Goal: Book appointment/travel/reservation

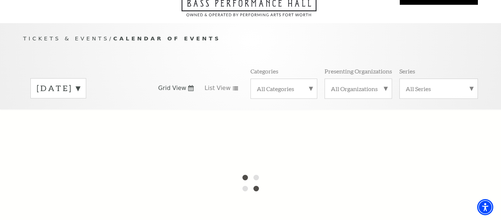
scroll to position [54, 0]
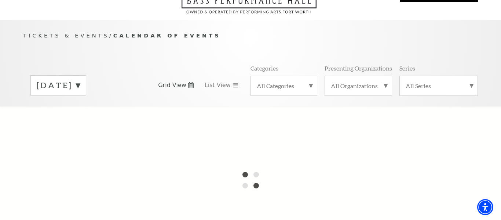
click at [80, 80] on label "September 2025" at bounding box center [58, 85] width 43 height 11
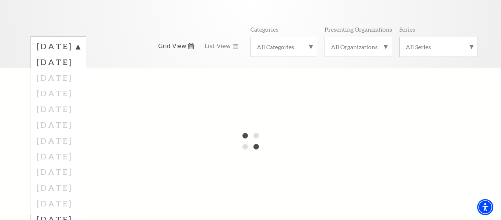
scroll to position [94, 0]
click at [67, 192] on div at bounding box center [250, 139] width 501 height 147
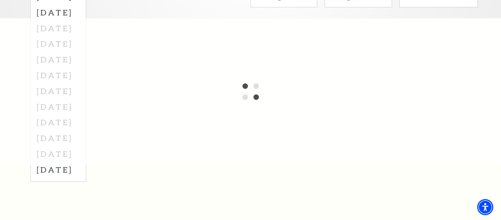
scroll to position [146, 0]
click at [56, 143] on div at bounding box center [250, 88] width 501 height 147
click at [178, 119] on div at bounding box center [250, 88] width 501 height 147
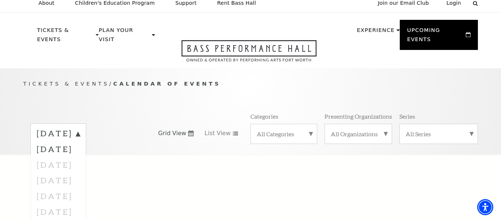
scroll to position [0, 0]
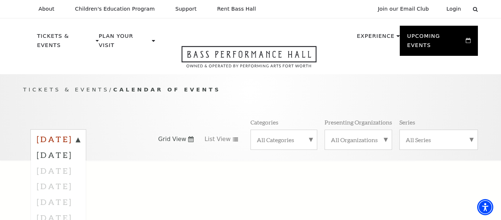
click at [80, 134] on label "September 2025" at bounding box center [58, 140] width 43 height 13
click at [186, 135] on link "Grid View" at bounding box center [176, 139] width 36 height 8
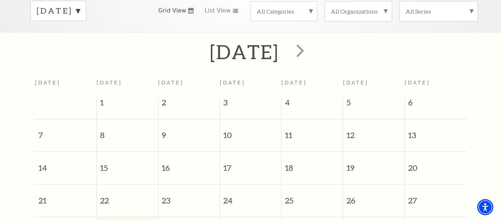
scroll to position [129, 0]
click at [311, 40] on span "next" at bounding box center [300, 50] width 21 height 21
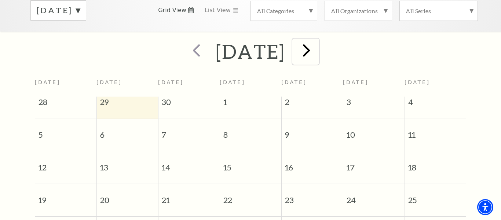
click at [317, 40] on span "next" at bounding box center [306, 50] width 21 height 21
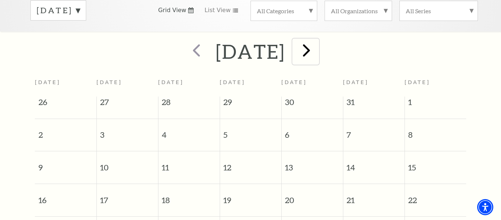
click at [317, 40] on span "next" at bounding box center [306, 50] width 21 height 21
click at [319, 40] on button "next" at bounding box center [306, 52] width 27 height 26
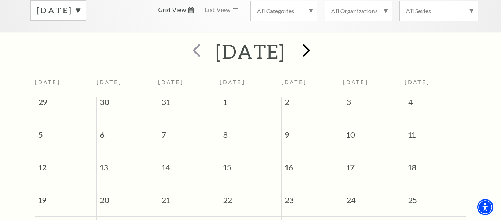
click at [326, 40] on div at bounding box center [306, 52] width 41 height 26
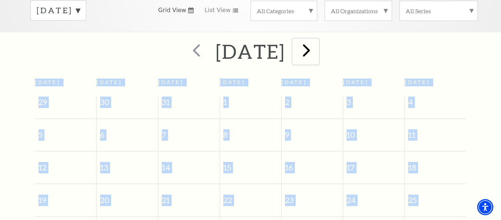
click at [317, 40] on span "next" at bounding box center [306, 50] width 21 height 21
click at [314, 44] on span "next" at bounding box center [306, 50] width 21 height 21
click at [351, 45] on div "July 2026" at bounding box center [250, 52] width 501 height 26
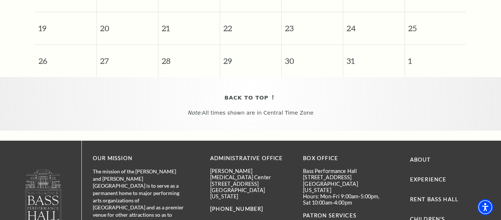
scroll to position [0, 0]
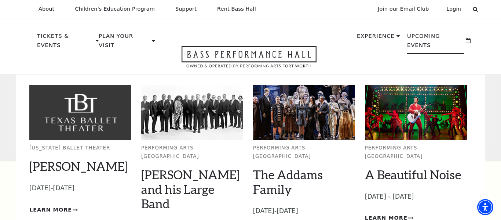
click at [431, 36] on p "Upcoming Events" at bounding box center [435, 43] width 57 height 22
click at [441, 33] on p "Upcoming Events" at bounding box center [435, 43] width 57 height 22
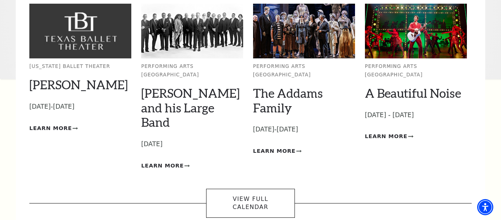
scroll to position [83, 0]
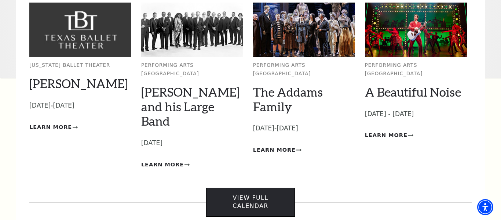
click at [251, 188] on link "View Full Calendar" at bounding box center [250, 202] width 88 height 29
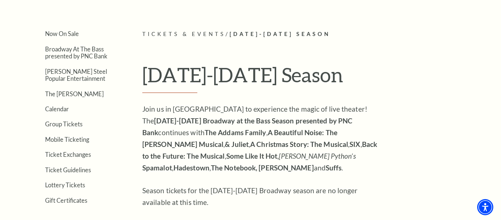
scroll to position [164, 0]
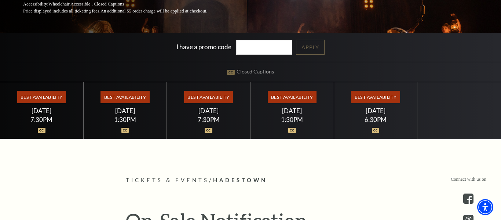
scroll to position [139, 0]
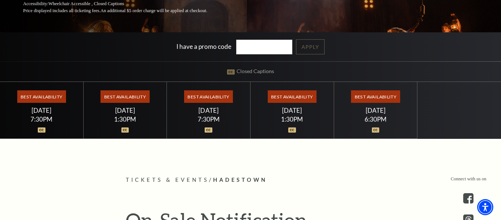
click at [49, 109] on div "[DATE]" at bounding box center [42, 110] width 66 height 8
click at [46, 98] on span "Best Availability" at bounding box center [41, 96] width 49 height 12
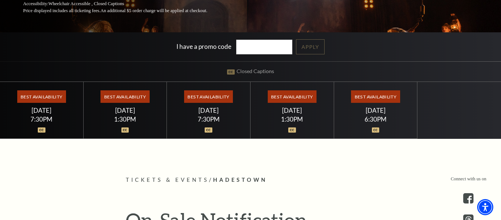
click at [52, 117] on div "7:30PM" at bounding box center [42, 119] width 66 height 6
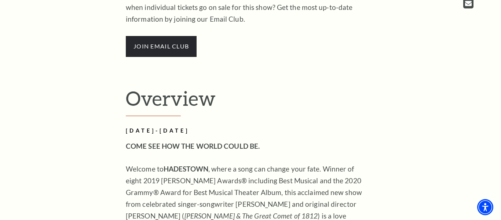
scroll to position [399, 0]
